Goal: Communication & Community: Answer question/provide support

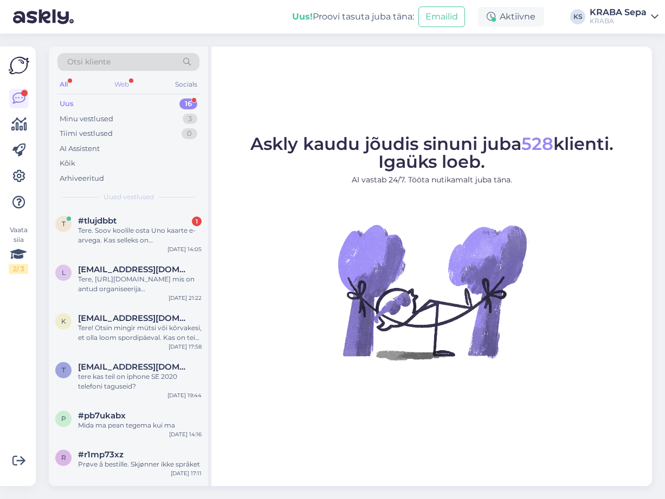
click at [122, 81] on div "Web" at bounding box center [121, 84] width 19 height 14
click at [63, 80] on div "All" at bounding box center [63, 84] width 12 height 14
click at [91, 119] on div "Minu vestlused" at bounding box center [87, 119] width 54 height 11
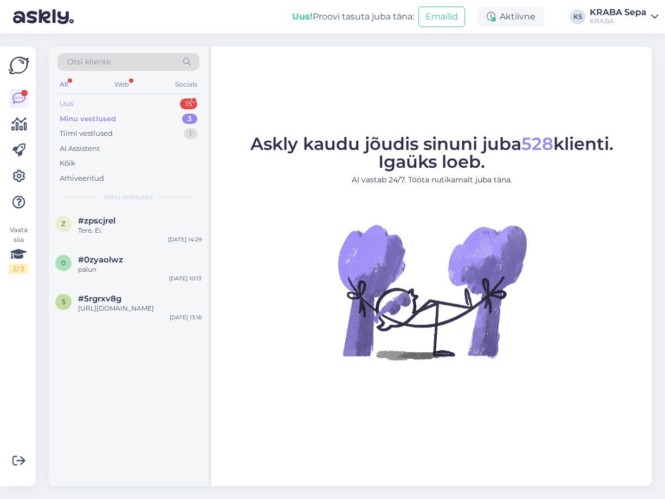
click at [116, 101] on div "Uus 15" at bounding box center [128, 103] width 142 height 15
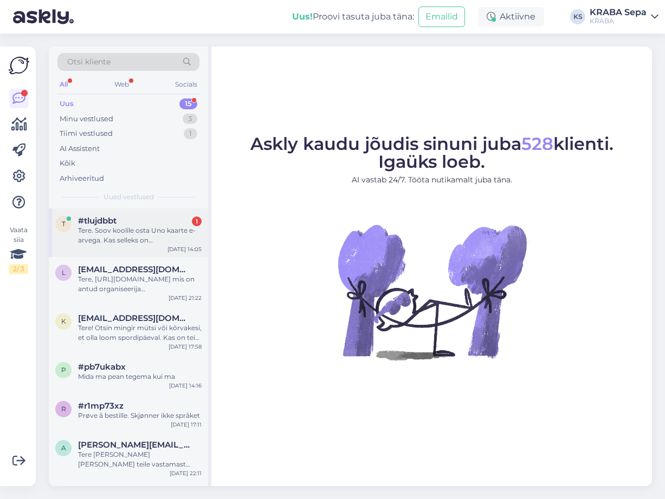
click at [146, 235] on div "Tere. Soov koolile osta Uno kaarte e-arvega. Kas selleks on [PERSON_NAME] kredi…" at bounding box center [139, 235] width 123 height 19
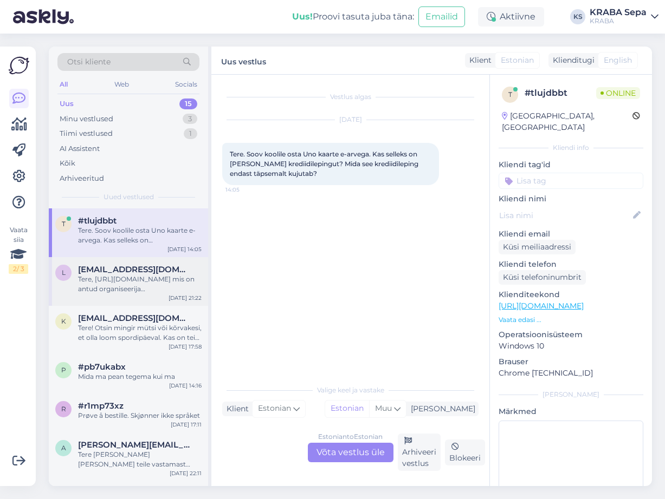
click at [126, 278] on div "Tere, [URL][DOMAIN_NAME] mis on antud organiseerija [PERSON_NAME]?" at bounding box center [139, 284] width 123 height 19
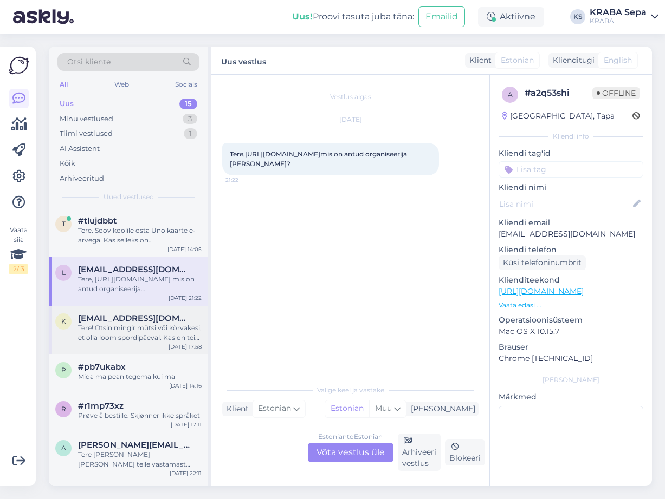
click at [109, 321] on span "[EMAIL_ADDRESS][DOMAIN_NAME]" at bounding box center [134, 319] width 113 height 10
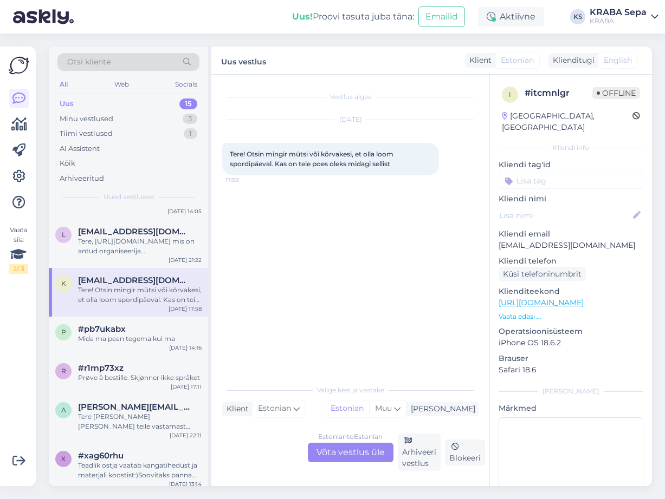
scroll to position [54, 0]
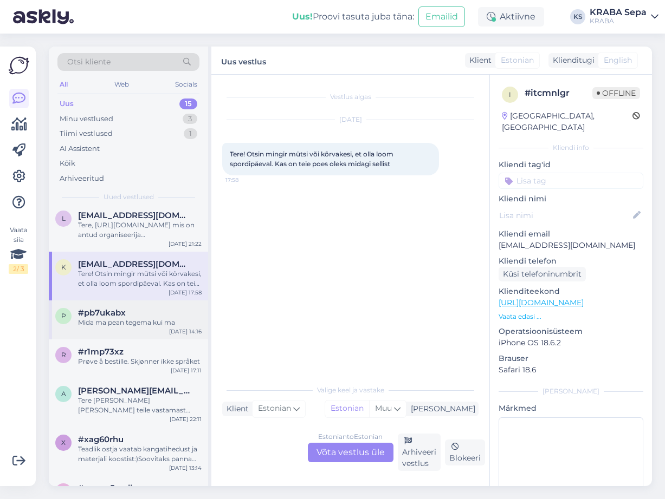
click at [167, 317] on div "#pb7ukabx" at bounding box center [139, 313] width 123 height 10
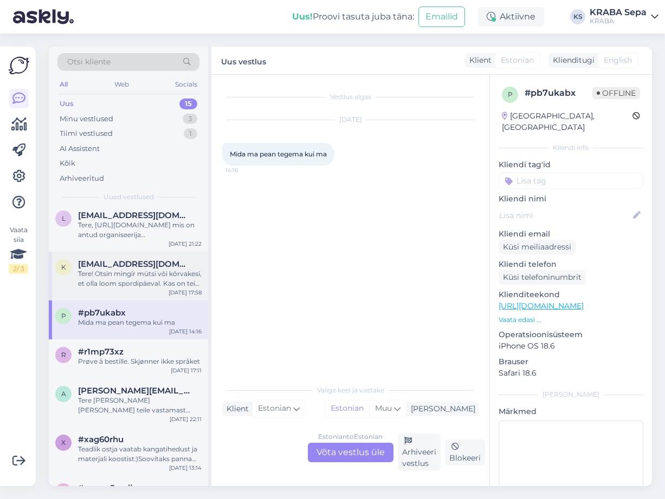
click at [162, 282] on div "Tere! Otsin mingir mütsi või kõrvakesi, et olla loom spordipäeval. Kas on teie …" at bounding box center [139, 278] width 123 height 19
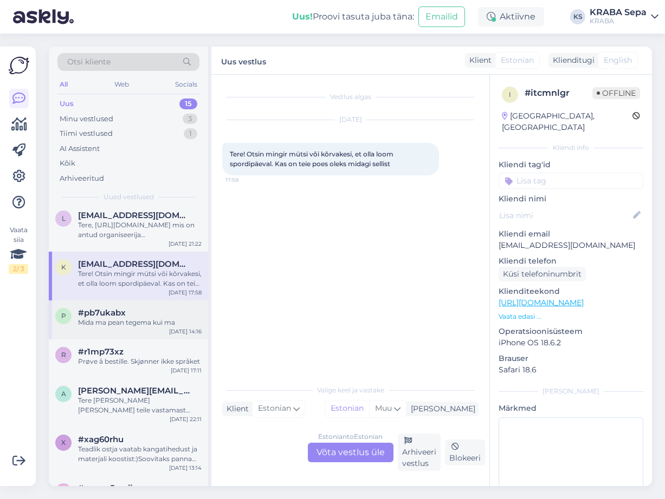
click at [171, 316] on div "#pb7ukabx" at bounding box center [139, 313] width 123 height 10
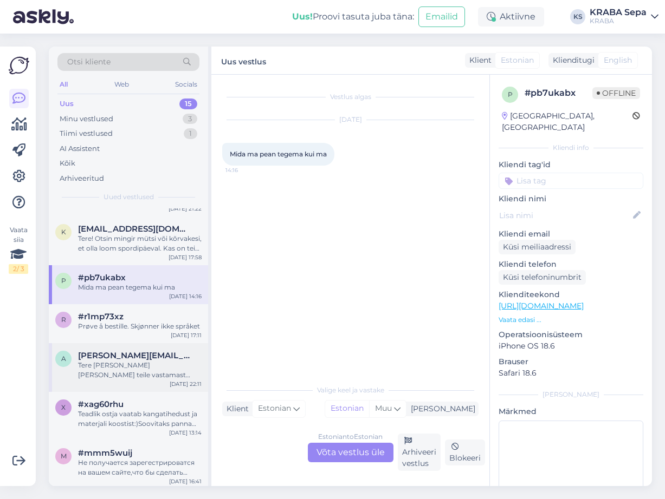
scroll to position [108, 0]
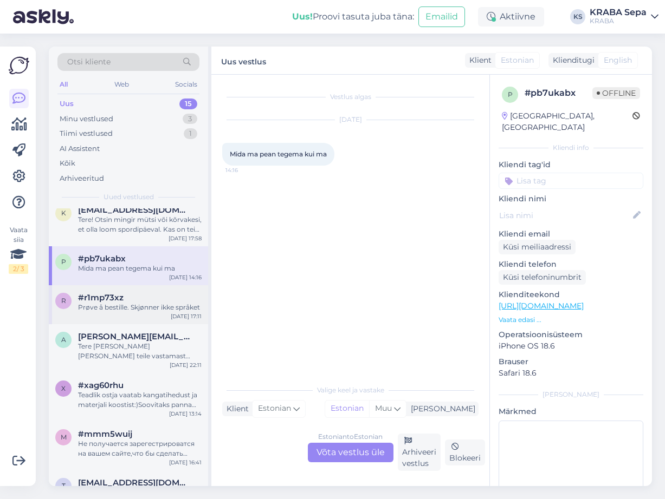
click at [183, 296] on div "#r1mp73xz" at bounding box center [139, 298] width 123 height 10
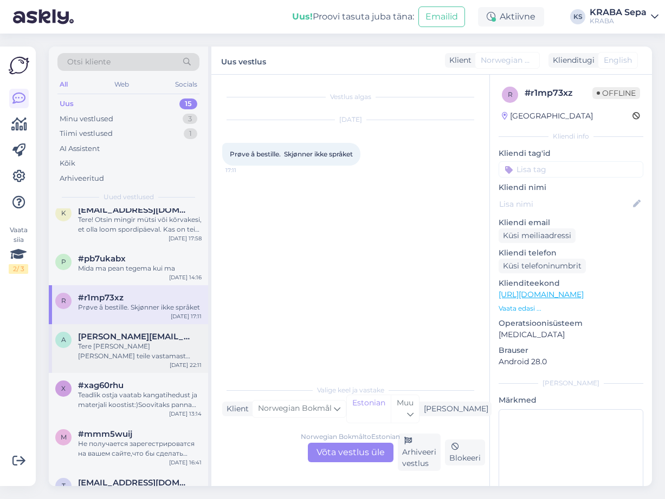
click at [181, 328] on div "a [PERSON_NAME][EMAIL_ADDRESS][DOMAIN_NAME] Tere [PERSON_NAME] [PERSON_NAME] te…" at bounding box center [128, 348] width 159 height 49
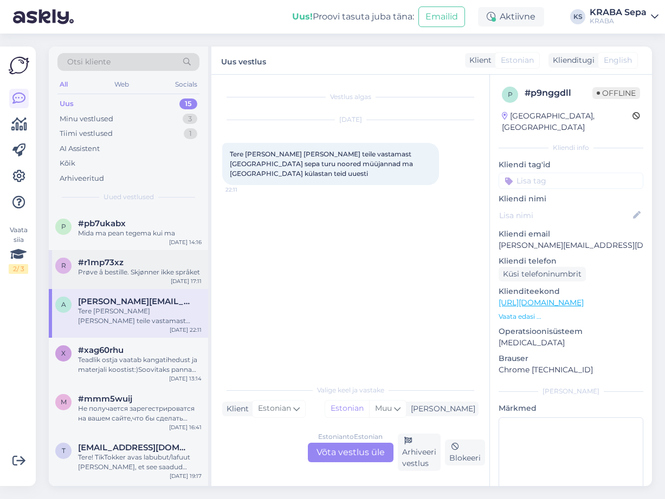
scroll to position [162, 0]
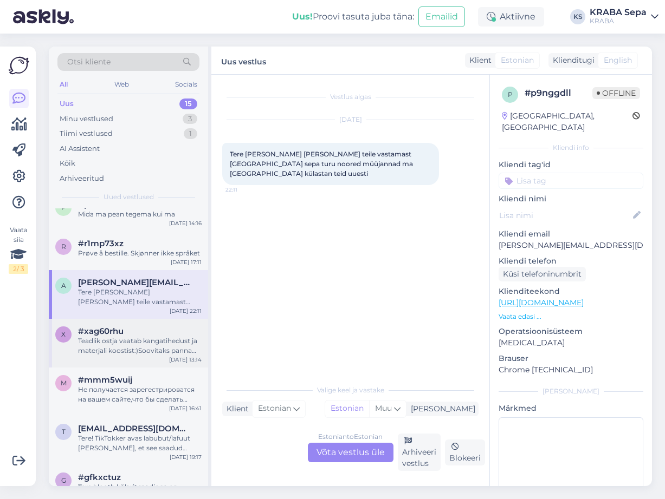
click at [96, 335] on span "#xag60rhu" at bounding box center [100, 332] width 45 height 10
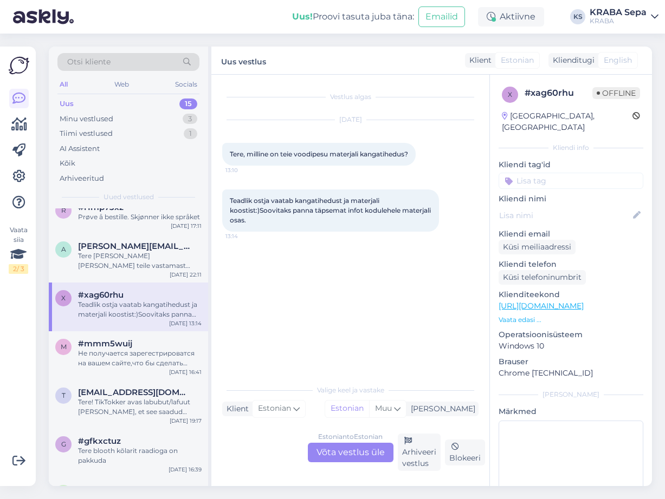
scroll to position [217, 0]
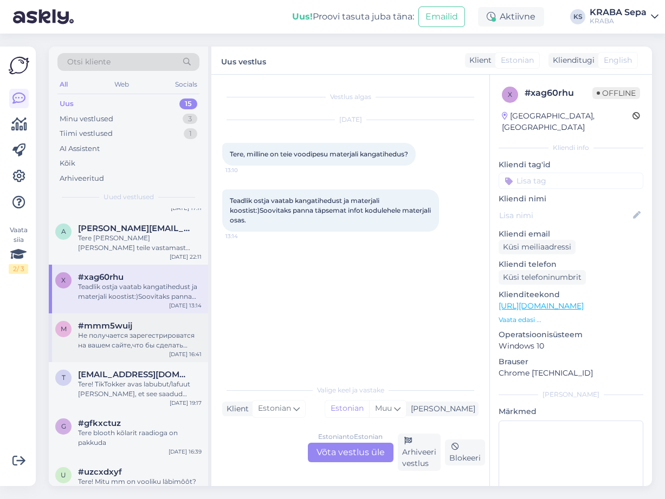
click at [146, 330] on div "#mmm5wuij" at bounding box center [139, 326] width 123 height 10
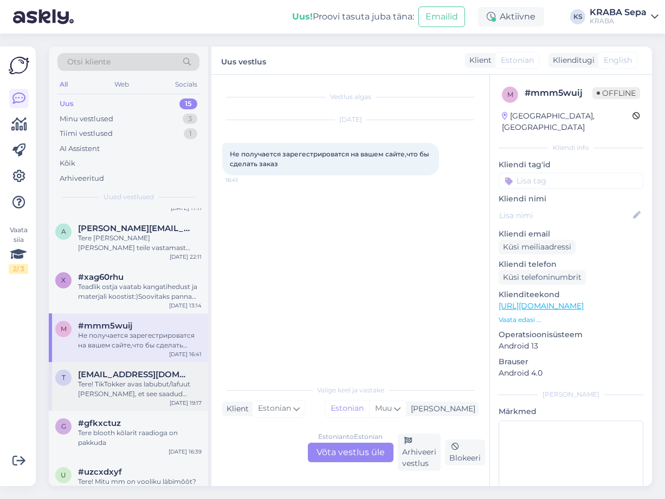
click at [134, 372] on span "[EMAIL_ADDRESS][DOMAIN_NAME]" at bounding box center [134, 375] width 113 height 10
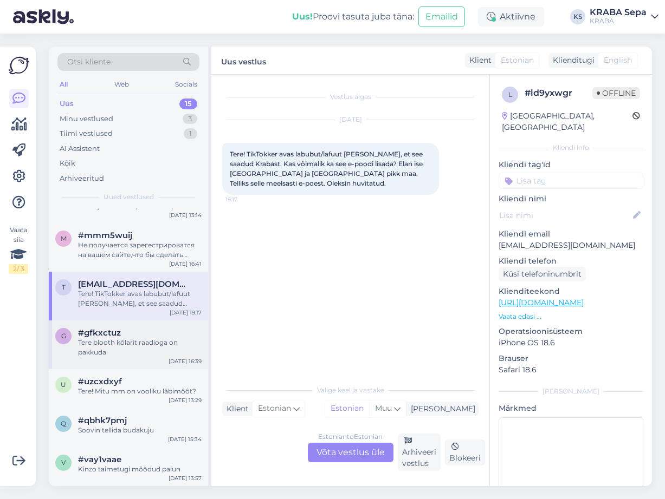
scroll to position [325, 0]
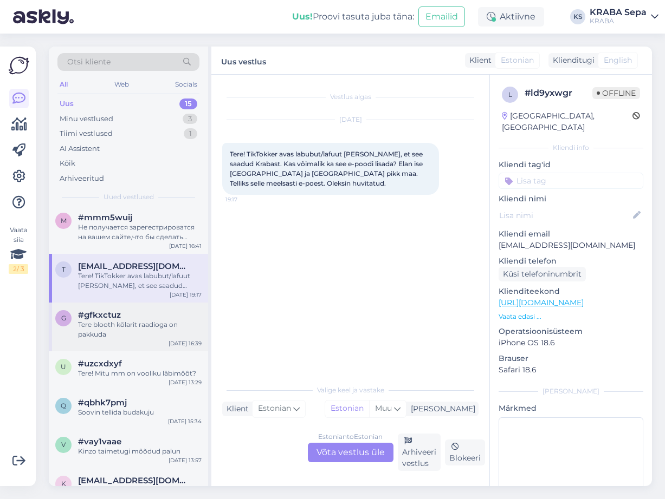
click at [164, 335] on div "Tere blooth kõlarit raadioga on pakkuda" at bounding box center [139, 329] width 123 height 19
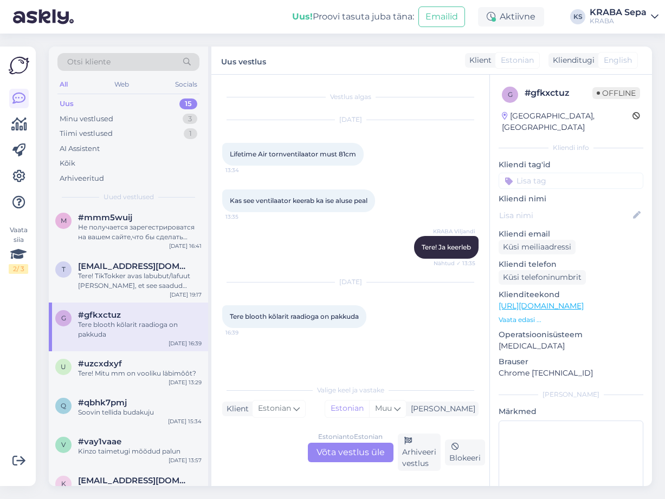
scroll to position [379, 0]
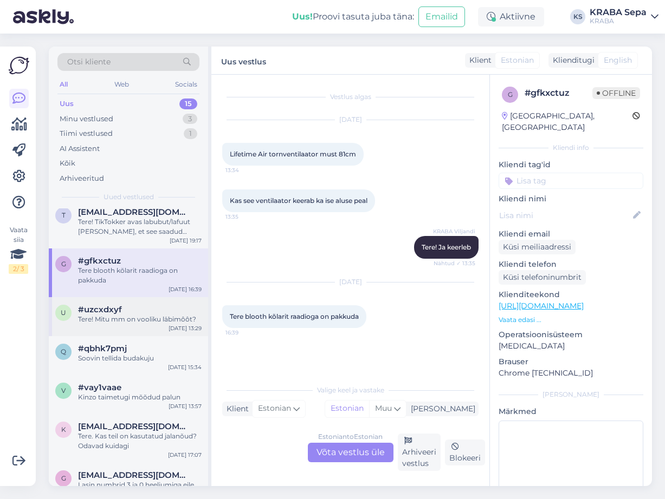
click at [159, 317] on div "Tere! Mitu mm on vooliku läbimôôt?" at bounding box center [139, 320] width 123 height 10
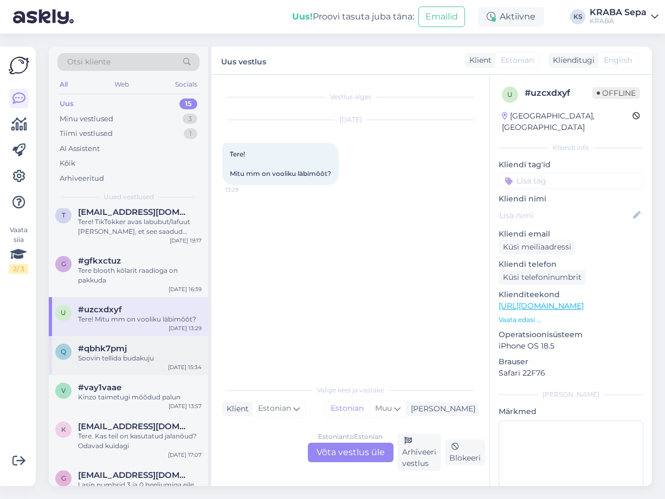
click at [166, 344] on div "#qbhk7pmj" at bounding box center [139, 349] width 123 height 10
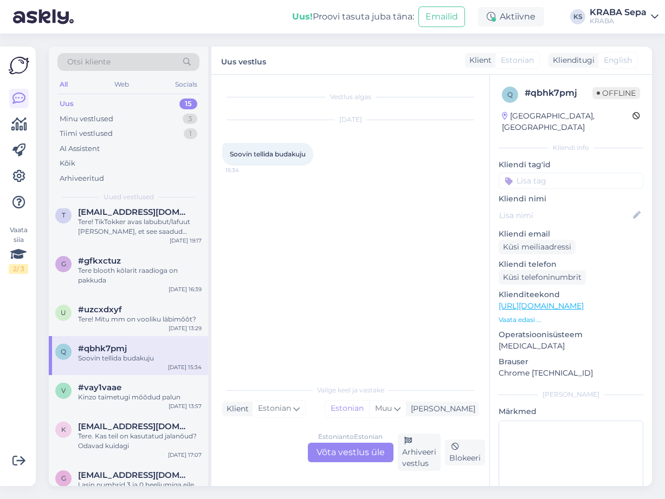
scroll to position [405, 0]
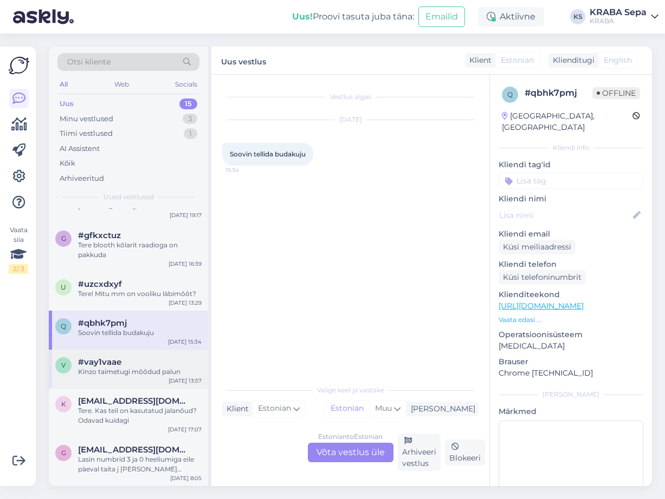
click at [162, 359] on div "#vay1vaae" at bounding box center [139, 362] width 123 height 10
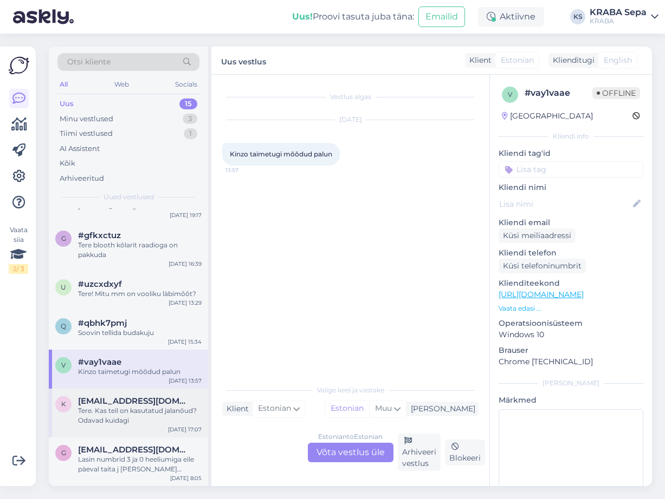
click at [114, 402] on span "[EMAIL_ADDRESS][DOMAIN_NAME]" at bounding box center [134, 401] width 113 height 10
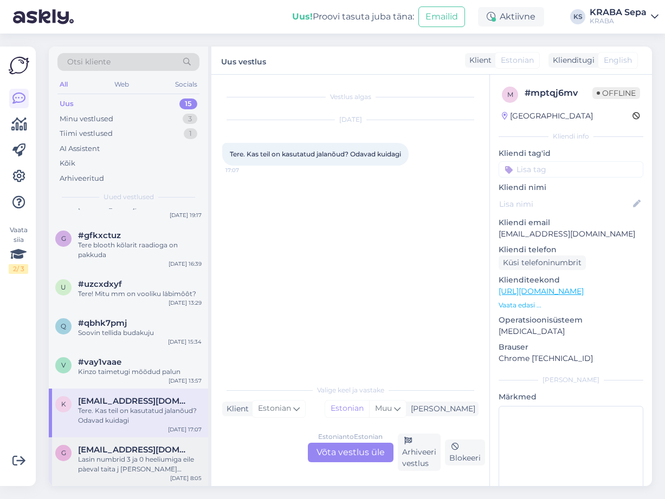
click at [167, 452] on span "[EMAIL_ADDRESS][DOMAIN_NAME]" at bounding box center [134, 450] width 113 height 10
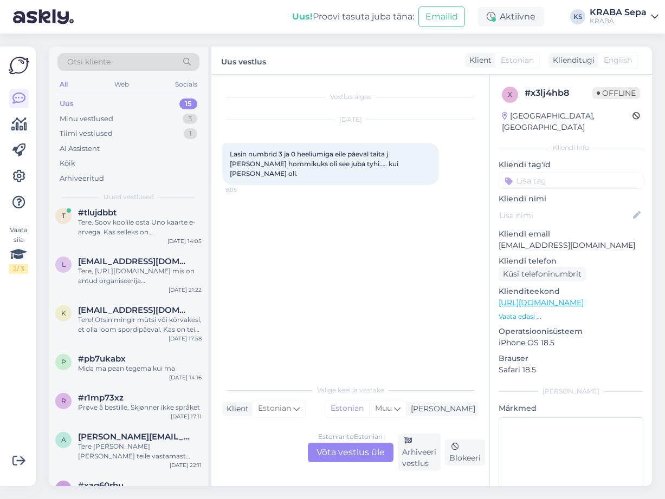
scroll to position [0, 0]
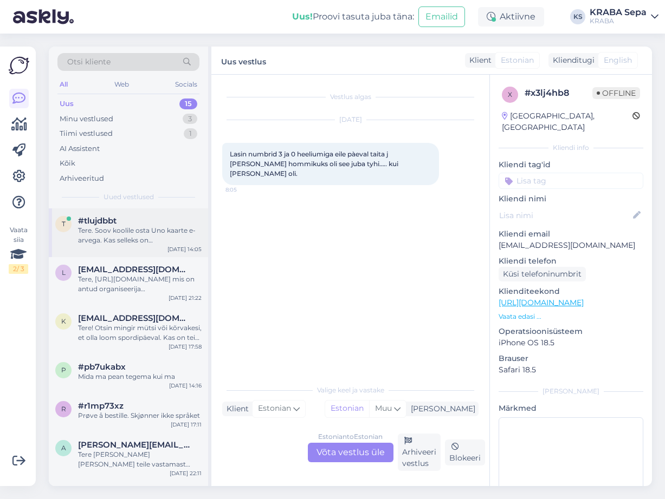
click at [132, 232] on div "Tere. Soov koolile osta Uno kaarte e-arvega. Kas selleks on [PERSON_NAME] kredi…" at bounding box center [139, 235] width 123 height 19
